Goal: Find specific page/section: Find specific page/section

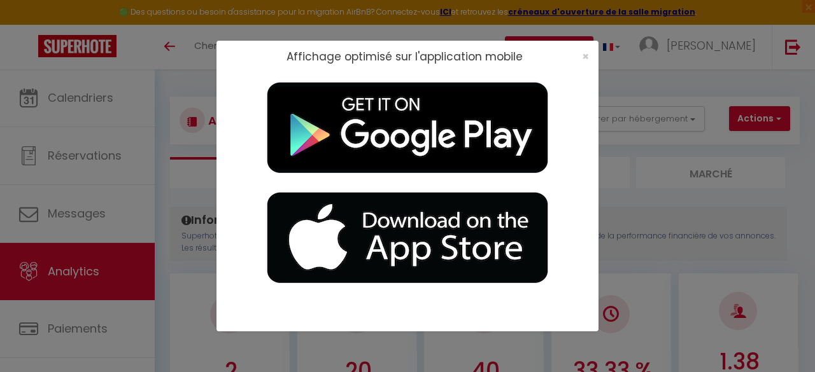
select select "2025"
select select "9"
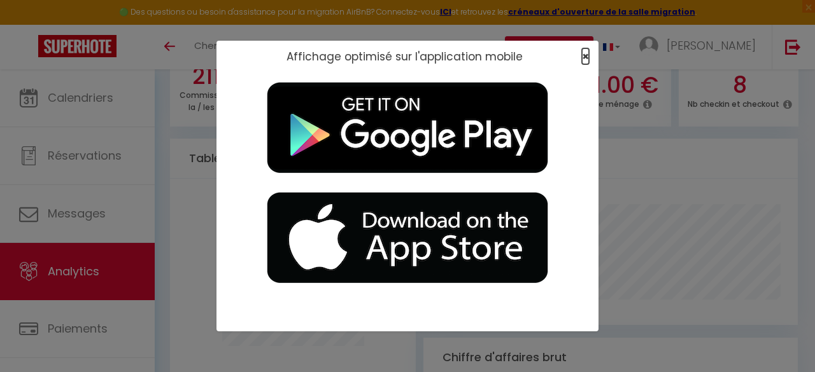
click at [586, 57] on span "×" at bounding box center [585, 56] width 7 height 16
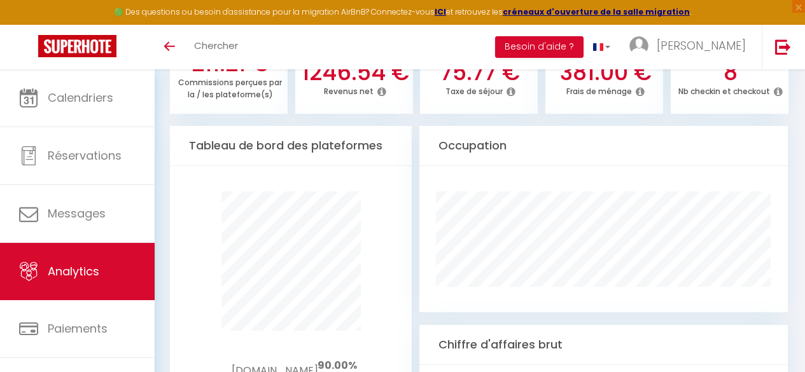
scroll to position [485, 0]
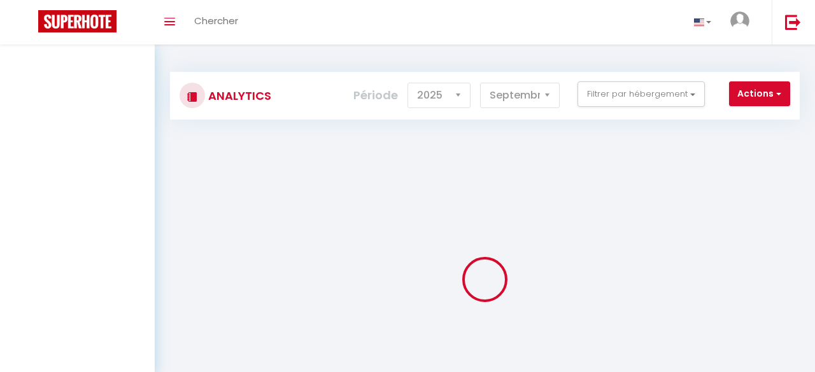
select select "2025"
select select "9"
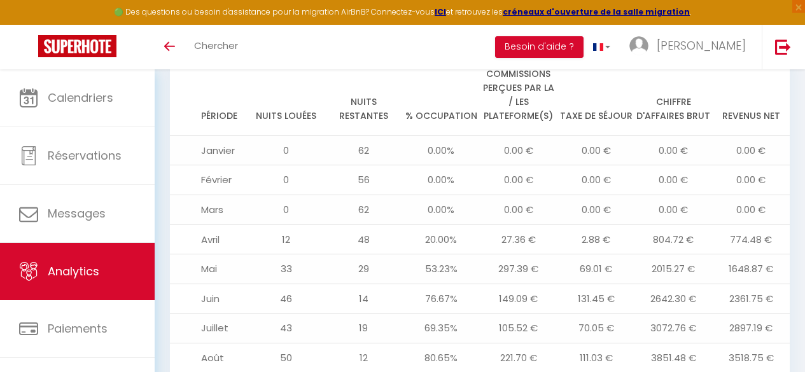
scroll to position [1464, 0]
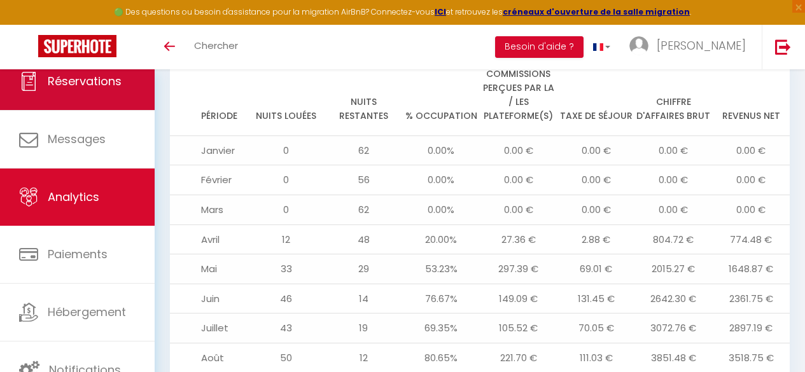
click at [53, 89] on link "Réservations" at bounding box center [77, 81] width 155 height 57
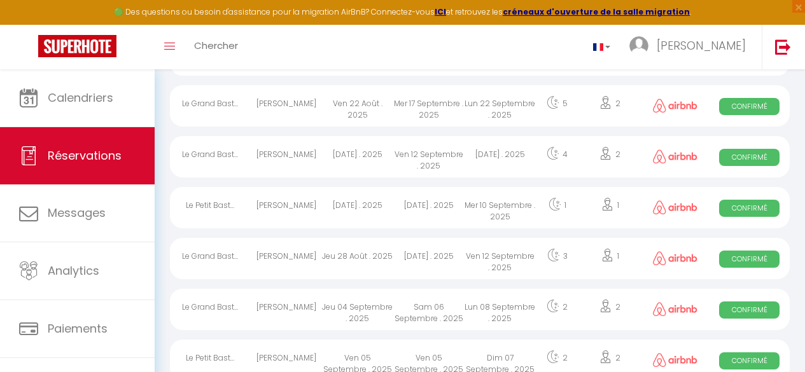
scroll to position [1337, 0]
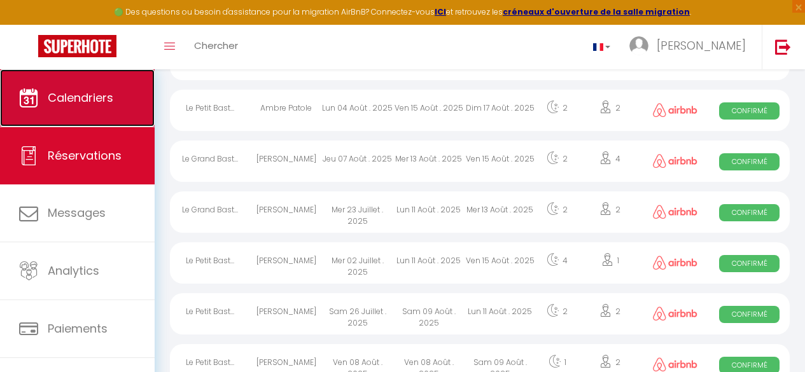
click at [75, 106] on link "Calendriers" at bounding box center [77, 97] width 155 height 57
